Goal: Task Accomplishment & Management: Use online tool/utility

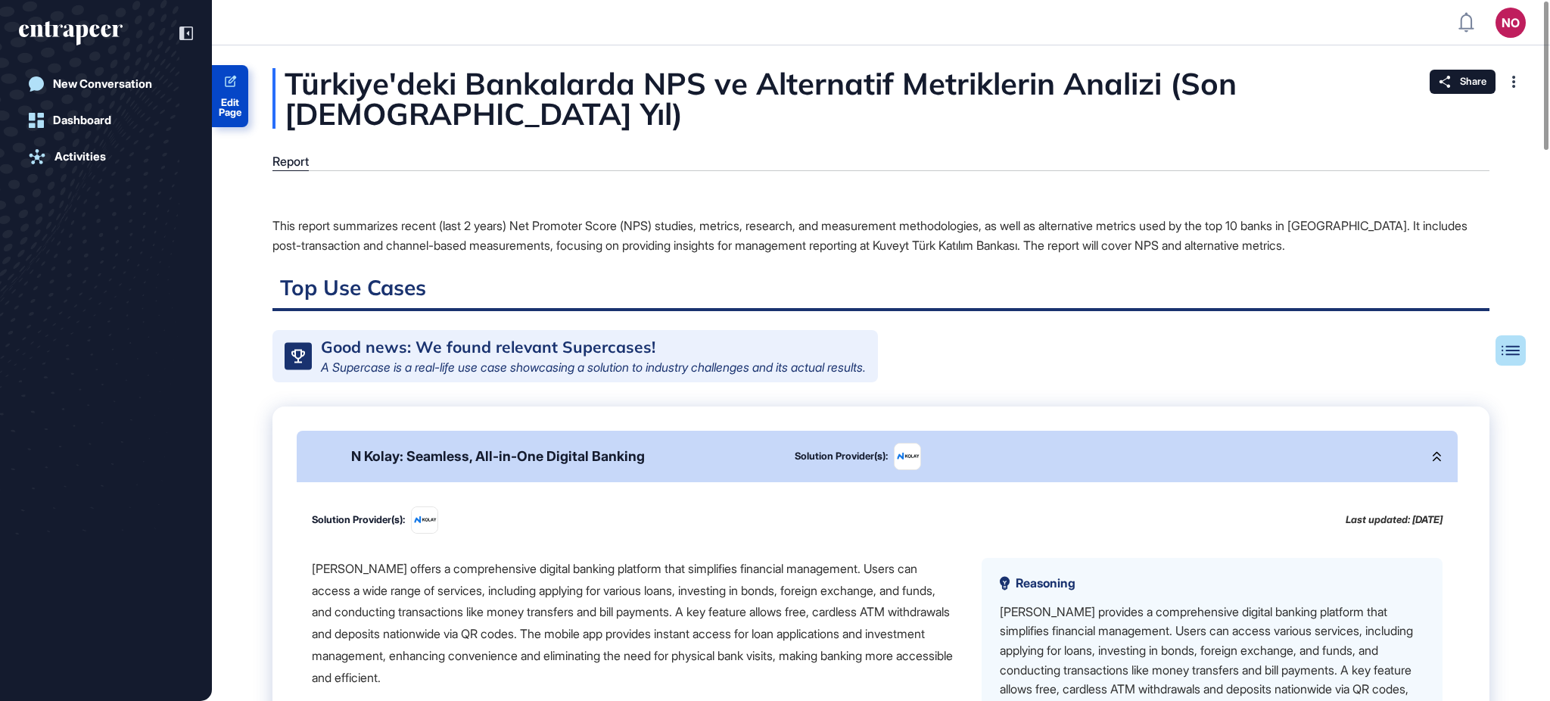
click at [222, 106] on span "Edit Page" at bounding box center [230, 108] width 36 height 20
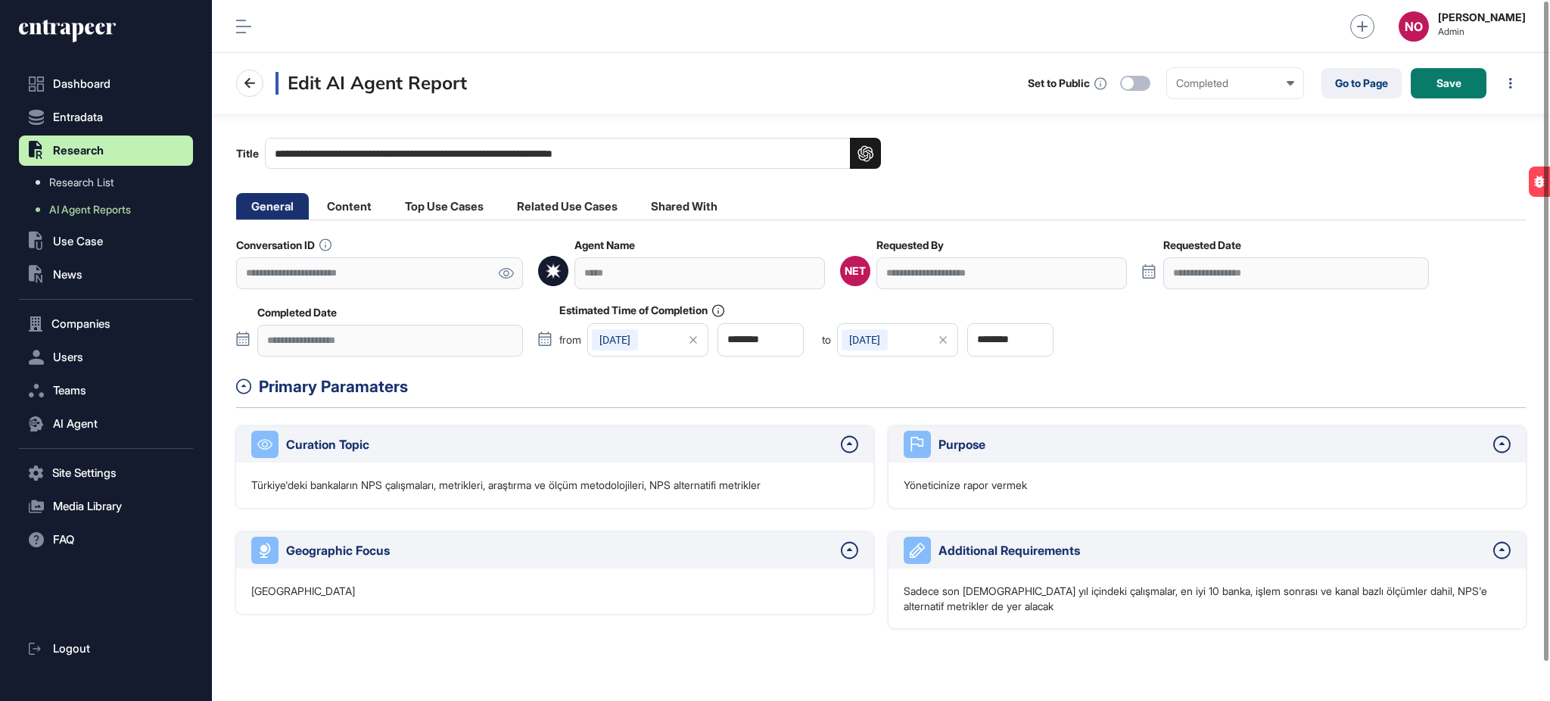
click at [511, 271] on icon at bounding box center [506, 273] width 15 height 11
click at [124, 205] on span "AI Agent Reports" at bounding box center [90, 210] width 82 height 12
